Goal: Information Seeking & Learning: Learn about a topic

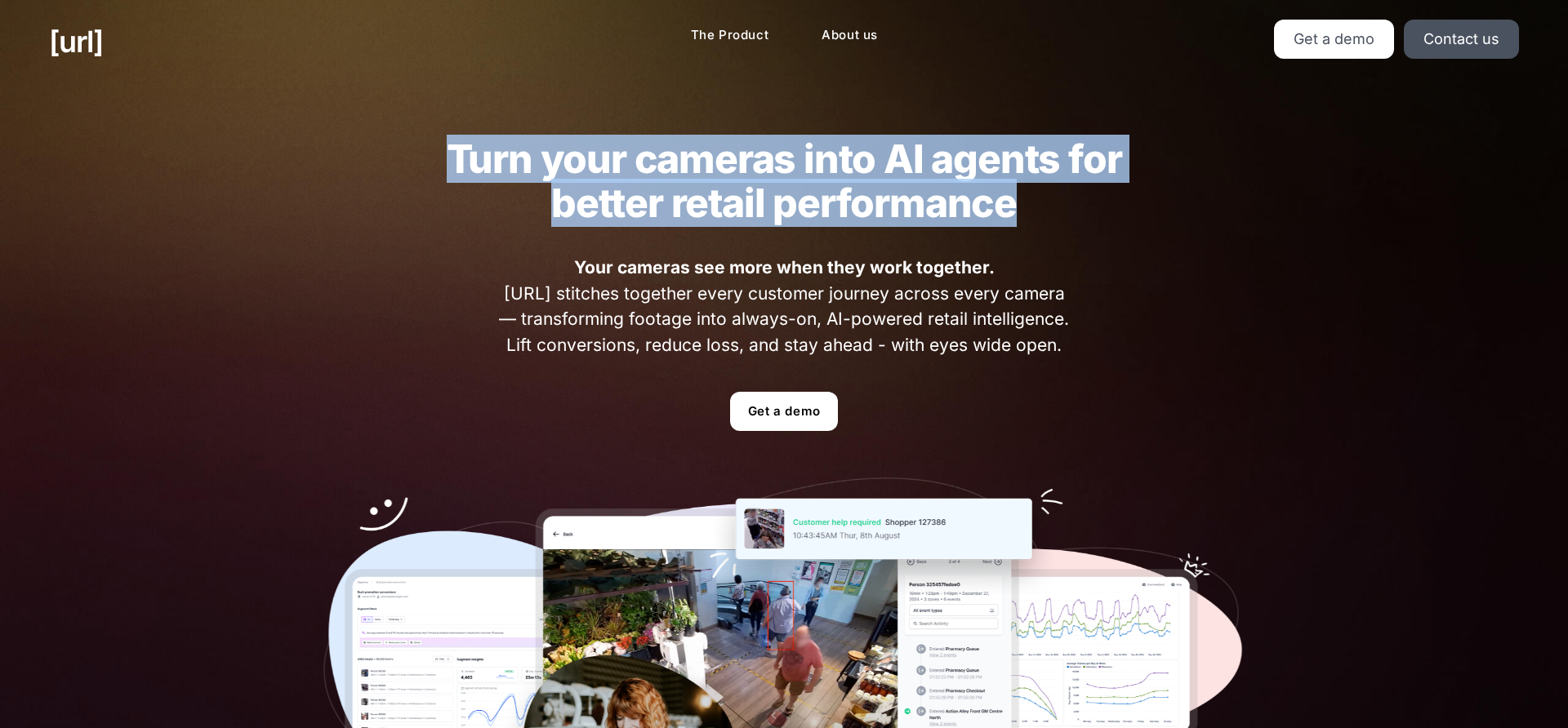
drag, startPoint x: 456, startPoint y: 150, endPoint x: 1053, endPoint y: 233, distance: 602.7
click at [1053, 233] on div "Turn your cameras into AI agents for better retail performance Your cameras see…" at bounding box center [784, 494] width 1019 height 822
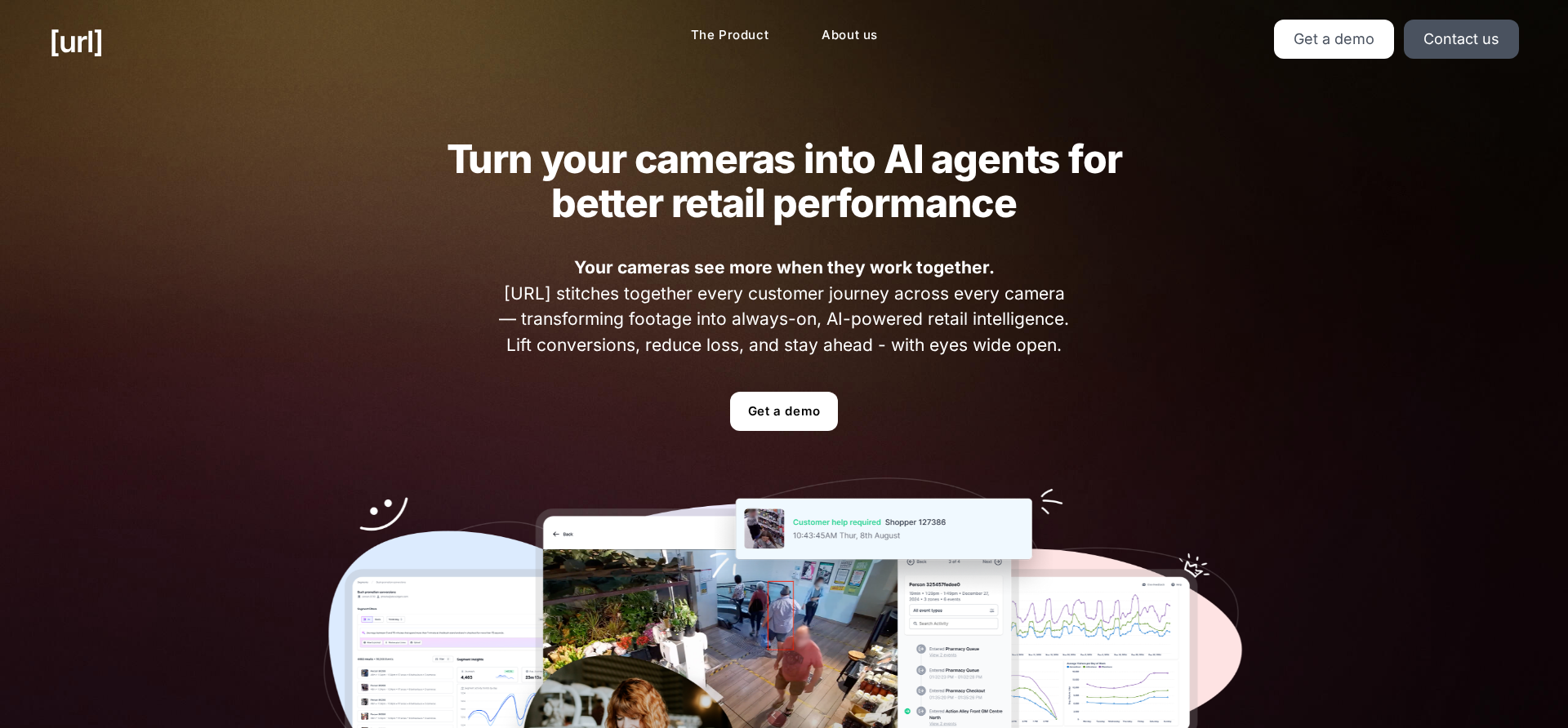
click at [1096, 293] on div "Turn your cameras into AI agents for better retail performance Your cameras see…" at bounding box center [784, 494] width 1019 height 822
drag, startPoint x: 578, startPoint y: 269, endPoint x: 1068, endPoint y: 354, distance: 497.3
click at [1068, 354] on span "Your cameras see more when they work together. [URL] stitches together every cu…" at bounding box center [784, 306] width 581 height 103
click at [1069, 354] on span "Your cameras see more when they work together. [URL] stitches together every cu…" at bounding box center [784, 306] width 581 height 103
drag, startPoint x: 1076, startPoint y: 353, endPoint x: 581, endPoint y: 280, distance: 500.4
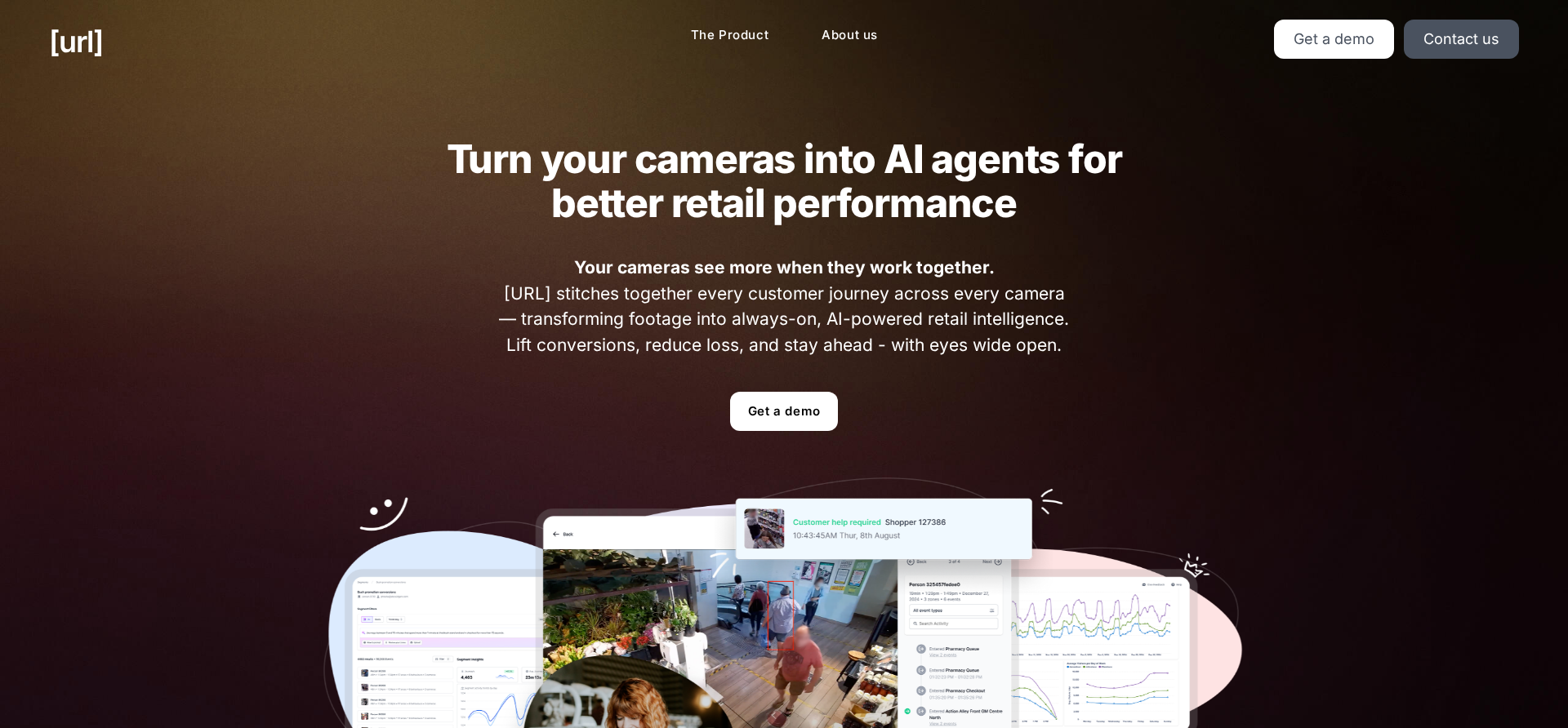
click at [582, 280] on div "Turn your cameras into AI agents for better retail performance Your cameras see…" at bounding box center [784, 494] width 1019 height 822
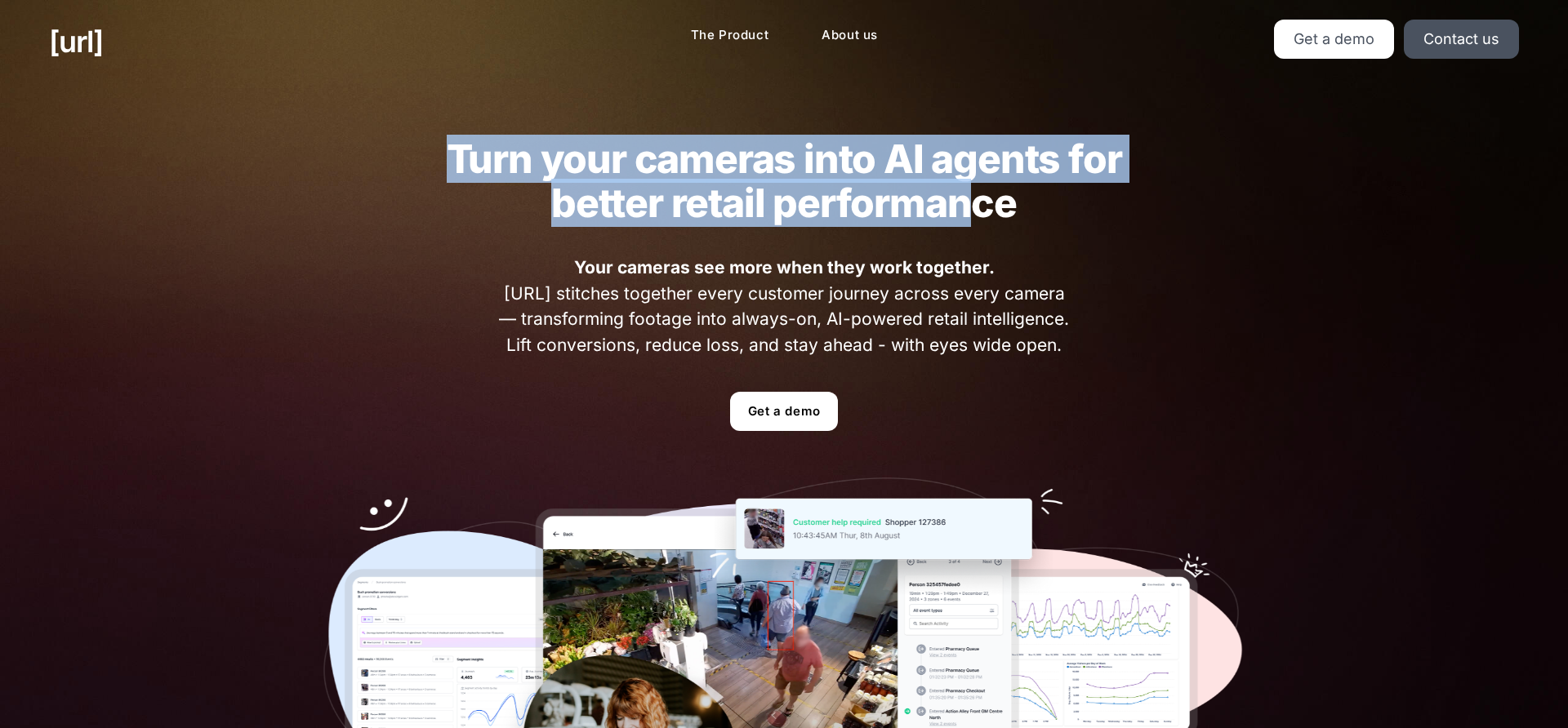
drag, startPoint x: 446, startPoint y: 151, endPoint x: 997, endPoint y: 208, distance: 553.9
click at [983, 208] on h2 "Turn your cameras into AI agents for better retail performance" at bounding box center [784, 181] width 740 height 88
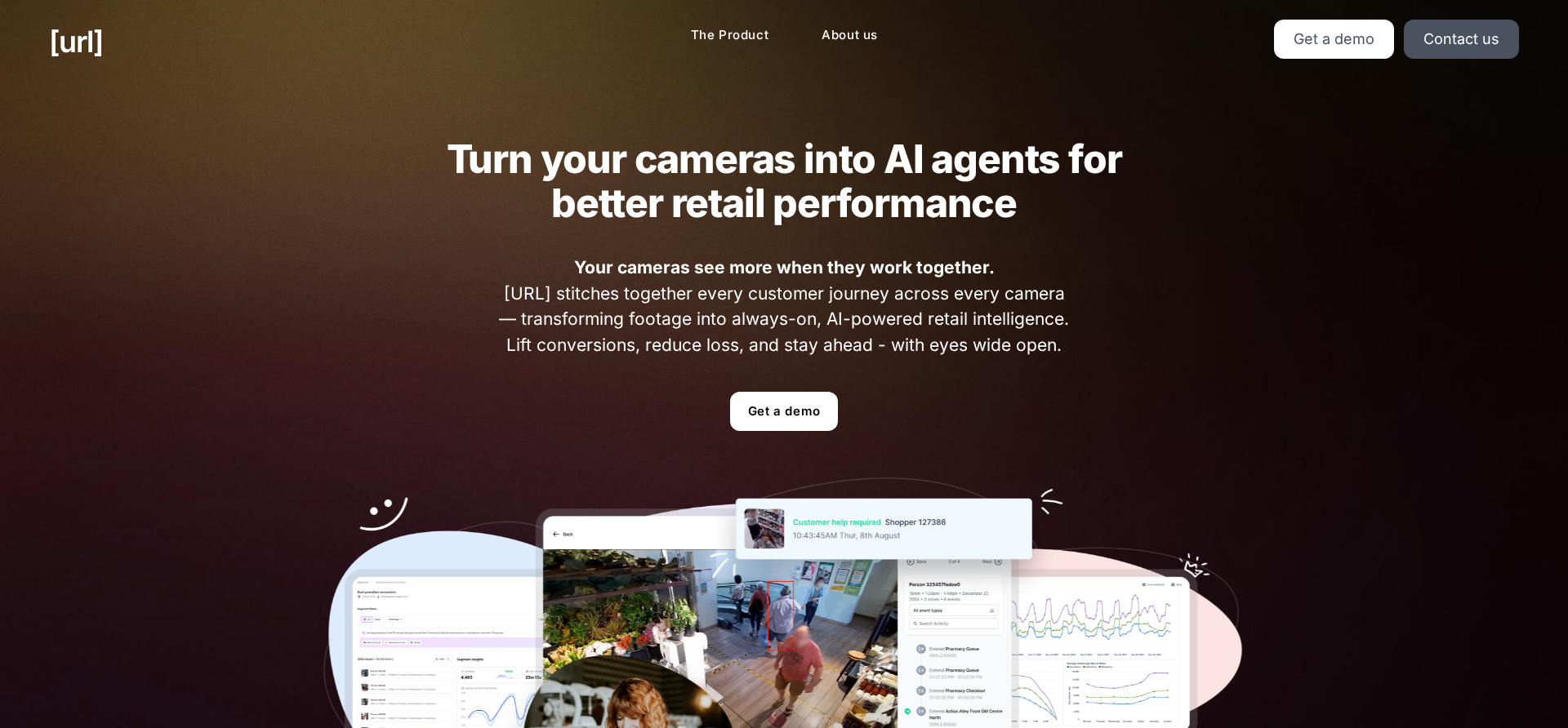
click at [1038, 208] on h2 "Turn your cameras into AI agents for better retail performance" at bounding box center [784, 181] width 740 height 88
click at [740, 40] on link "The Product" at bounding box center [730, 35] width 104 height 32
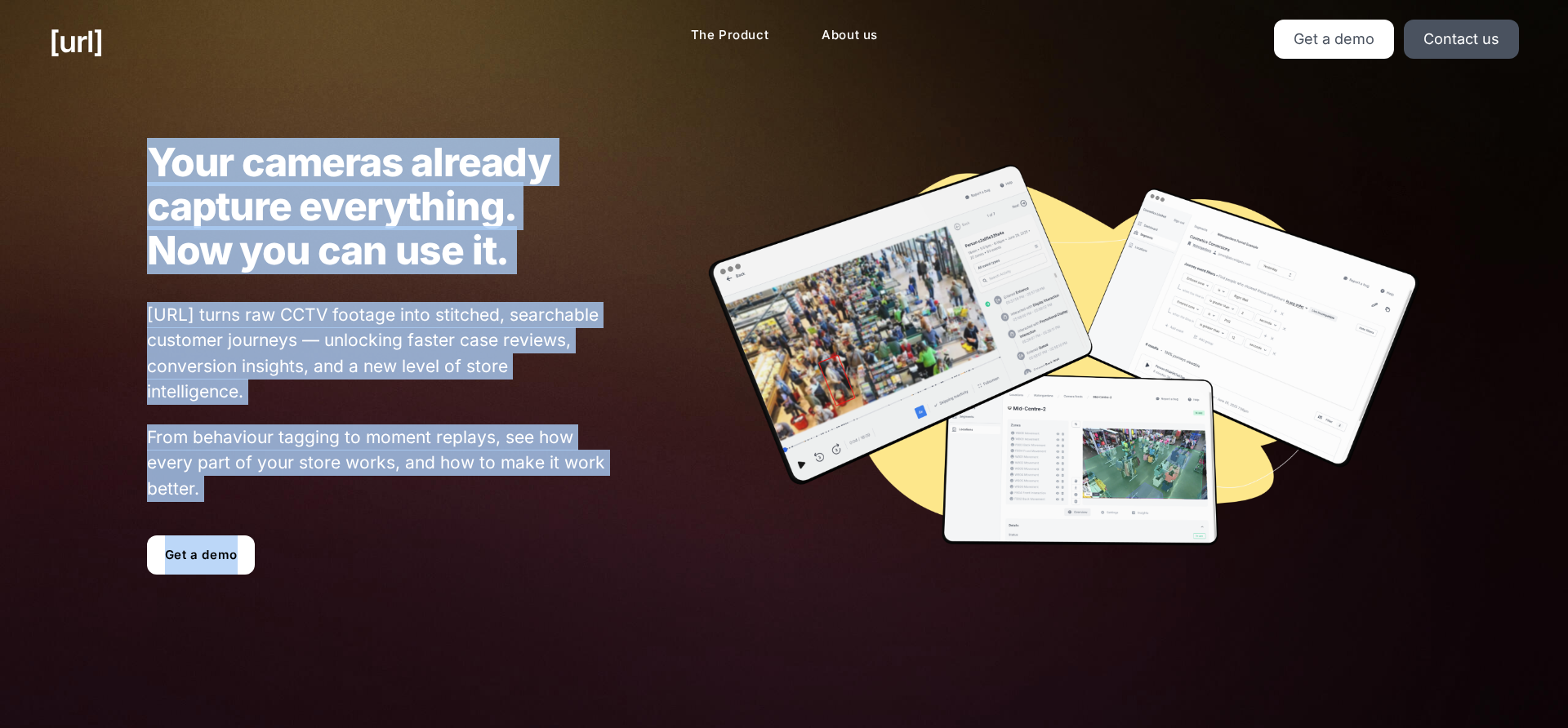
drag, startPoint x: 156, startPoint y: 151, endPoint x: 610, endPoint y: 286, distance: 473.6
click at [610, 286] on div "Your cameras already capture everything. Now you can use it. [URL] turns raw CC…" at bounding box center [784, 357] width 1372 height 514
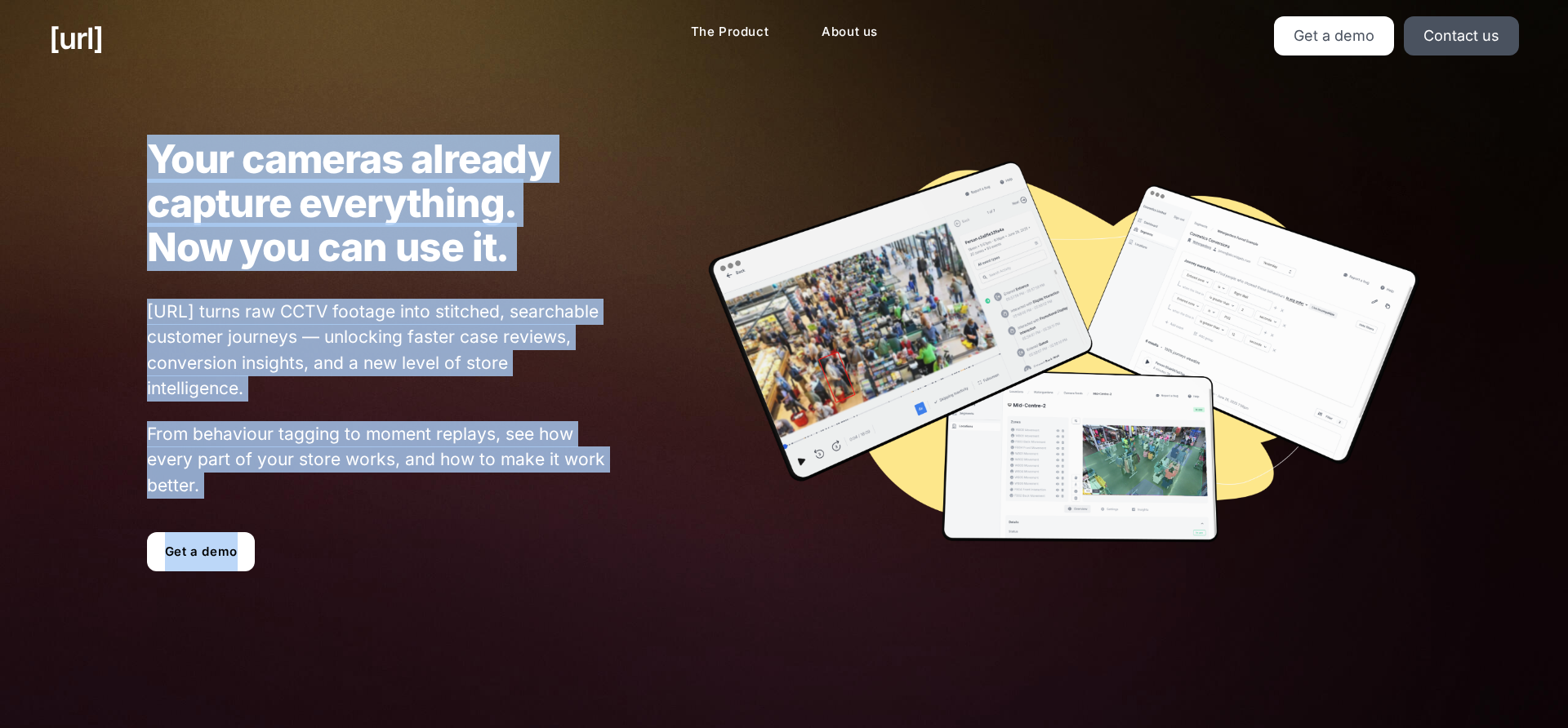
drag, startPoint x: 604, startPoint y: 242, endPoint x: 573, endPoint y: 240, distance: 31.1
click at [604, 242] on h1 "Your cameras already capture everything. Now you can use it." at bounding box center [377, 203] width 461 height 132
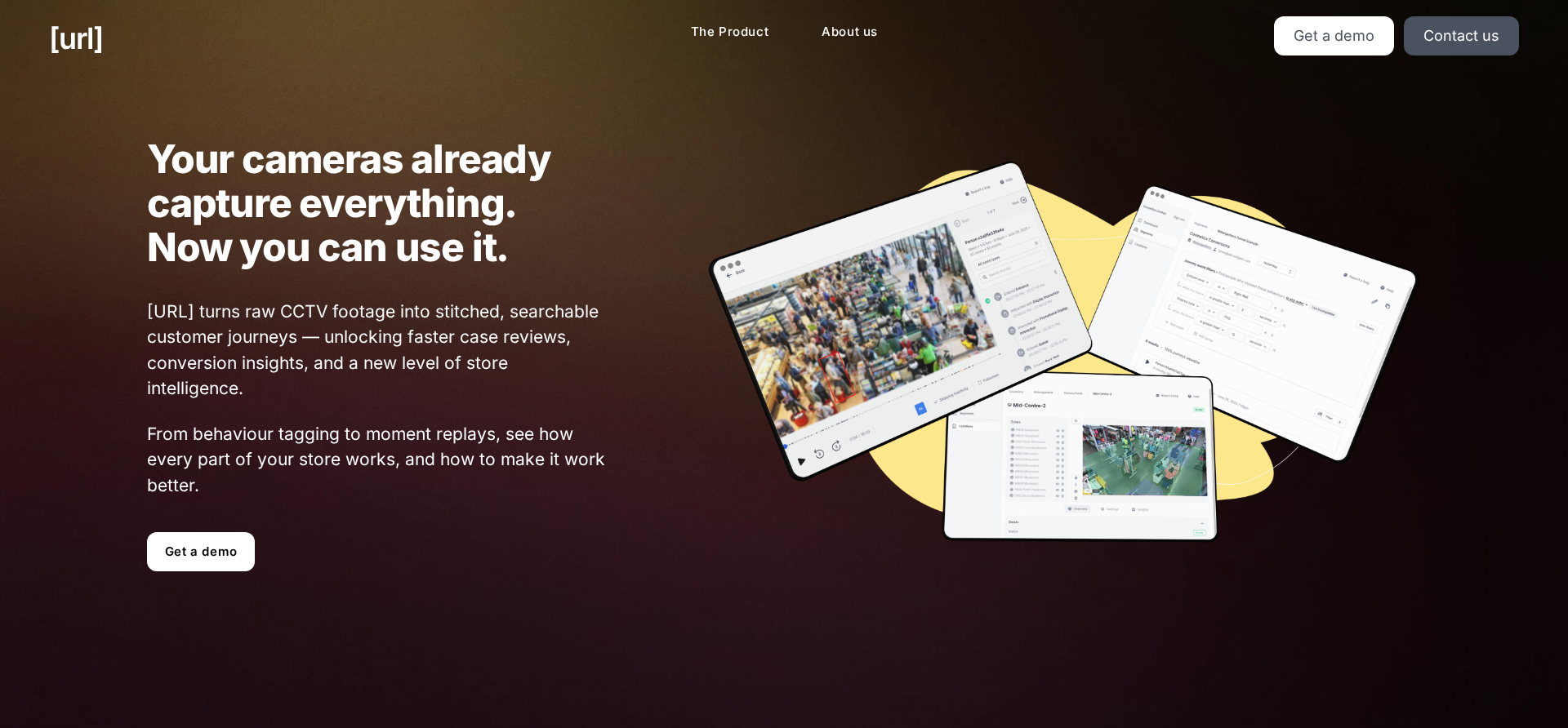
click at [832, 212] on img at bounding box center [1063, 354] width 715 height 390
click at [1212, 161] on img at bounding box center [1063, 354] width 715 height 390
